Goal: Task Accomplishment & Management: Manage account settings

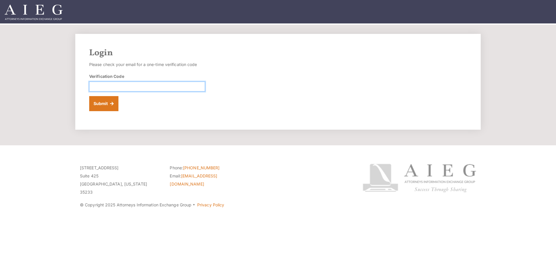
click at [135, 85] on input "Verification Code" at bounding box center [147, 87] width 116 height 10
paste input "232131"
type input "232131"
click at [106, 104] on button "Submit" at bounding box center [103, 103] width 29 height 15
click at [145, 84] on input "Verification Code" at bounding box center [147, 87] width 116 height 10
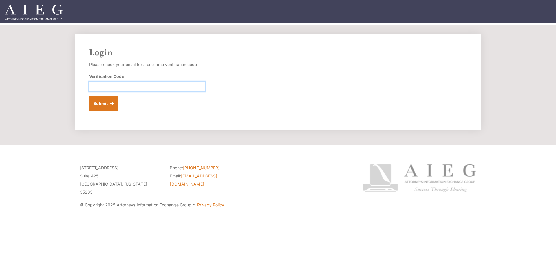
paste input "620782"
type input "620782"
click at [104, 102] on button "Submit" at bounding box center [103, 103] width 29 height 15
